Goal: Browse casually

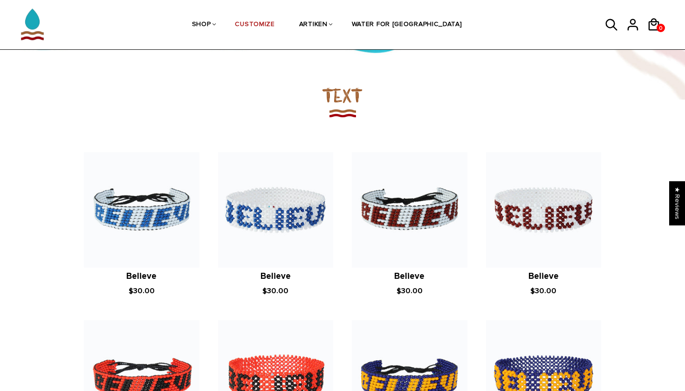
scroll to position [631, 0]
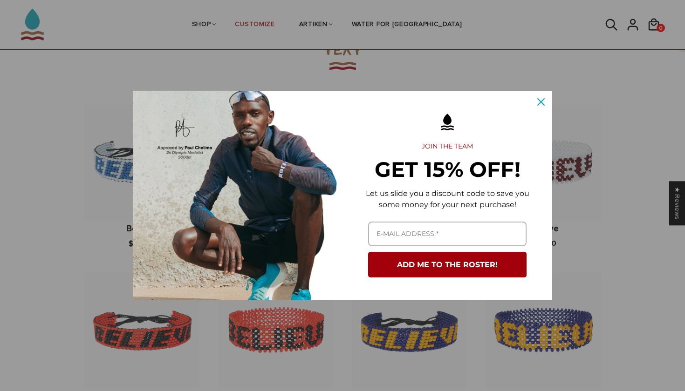
click at [536, 93] on button "Close" at bounding box center [541, 102] width 22 height 22
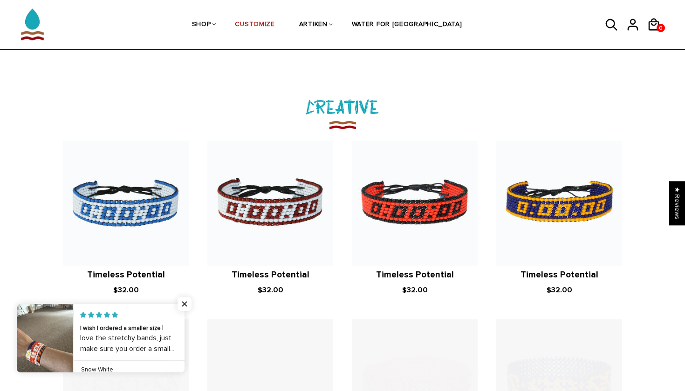
scroll to position [1011, 0]
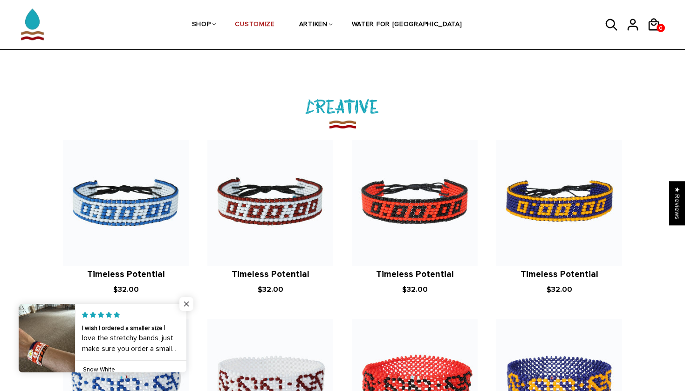
click at [187, 303] on span "Close popup widget" at bounding box center [186, 304] width 14 height 14
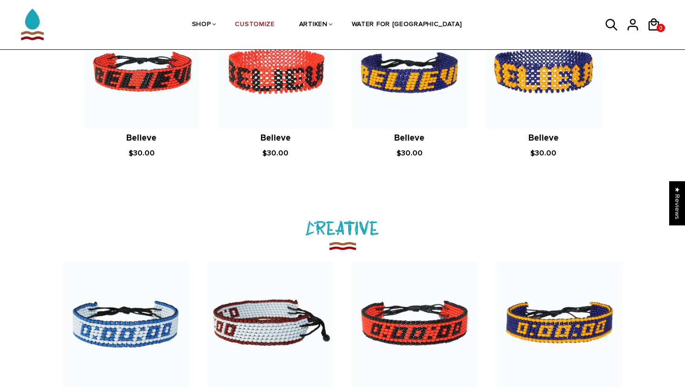
scroll to position [798, 0]
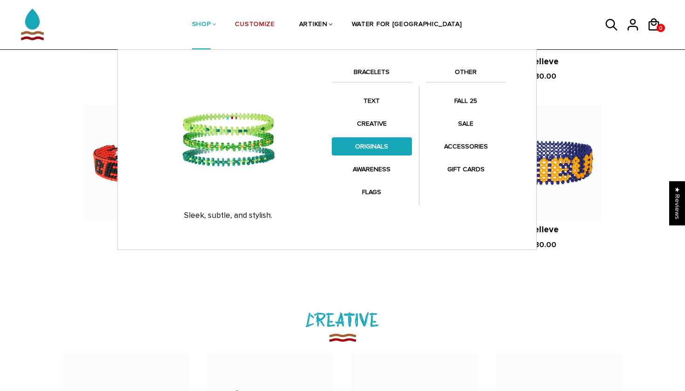
click at [370, 145] on link "ORIGINALS" at bounding box center [372, 146] width 80 height 18
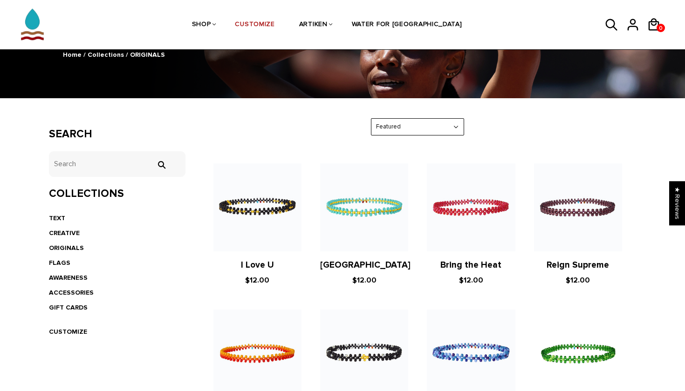
scroll to position [95, 0]
click at [63, 246] on link "ORIGINALS" at bounding box center [66, 248] width 35 height 8
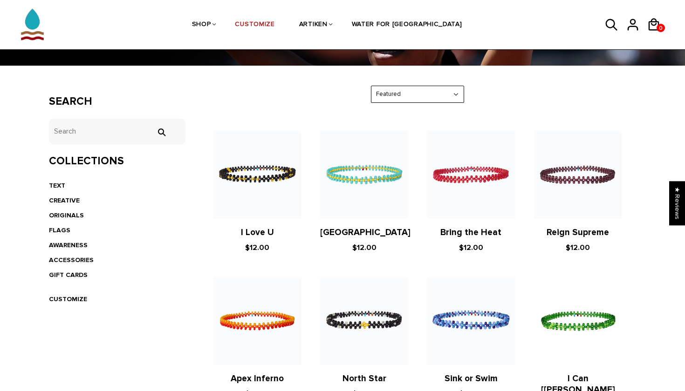
scroll to position [141, 0]
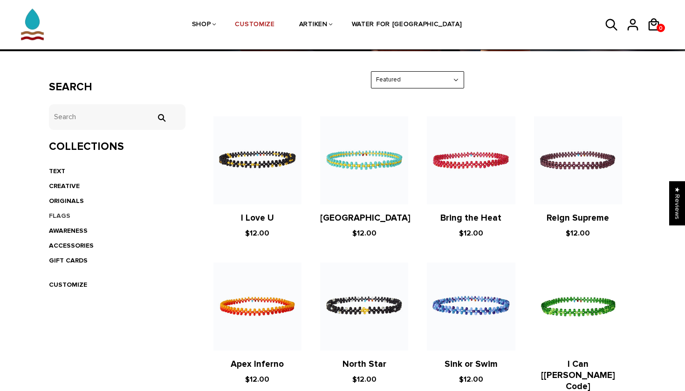
click at [61, 212] on link "FLAGS" at bounding box center [59, 216] width 21 height 8
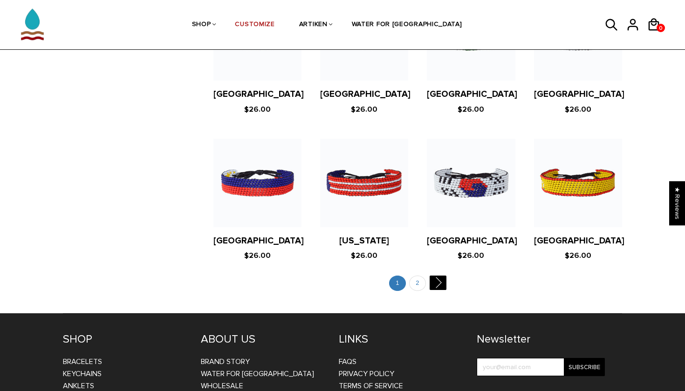
scroll to position [1764, 0]
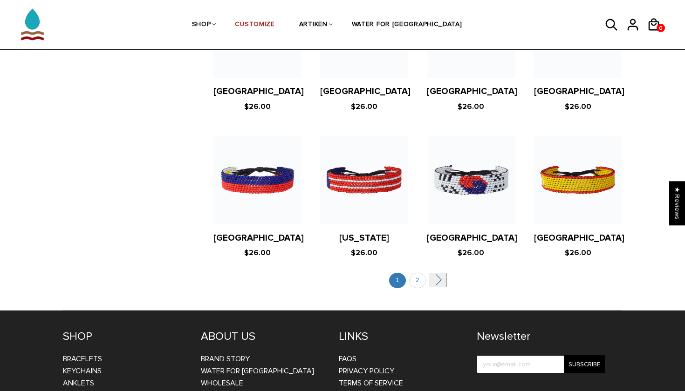
click at [437, 273] on link "" at bounding box center [437, 280] width 17 height 14
